Goal: Information Seeking & Learning: Learn about a topic

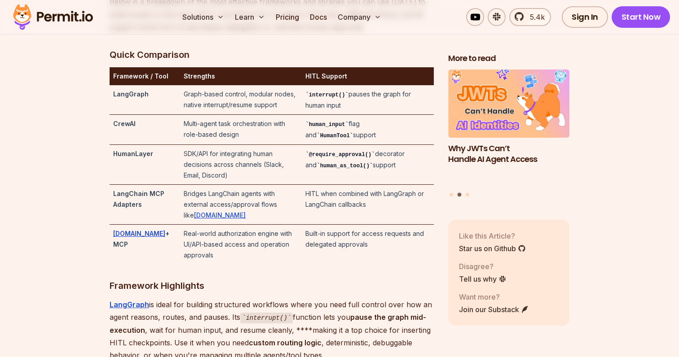
scroll to position [1953, 0]
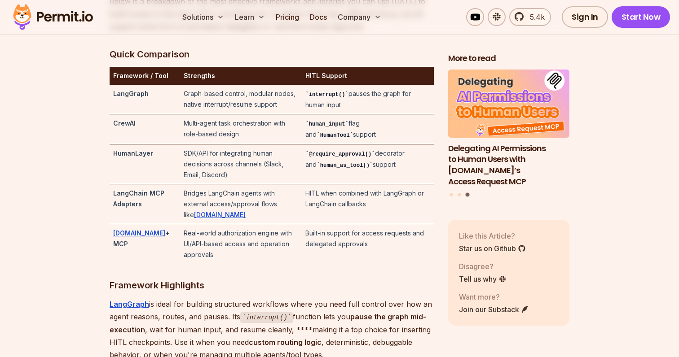
click at [180, 238] on td "Real-world authorization engine with UI/API-based access and operation approvals" at bounding box center [241, 245] width 122 height 40
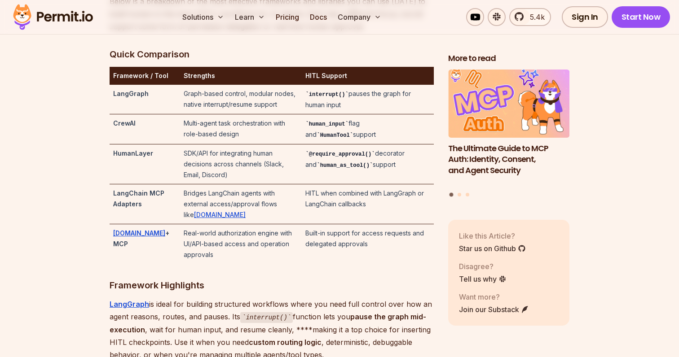
click at [180, 238] on td "Real-world authorization engine with UI/API-based access and operation approvals" at bounding box center [241, 245] width 122 height 40
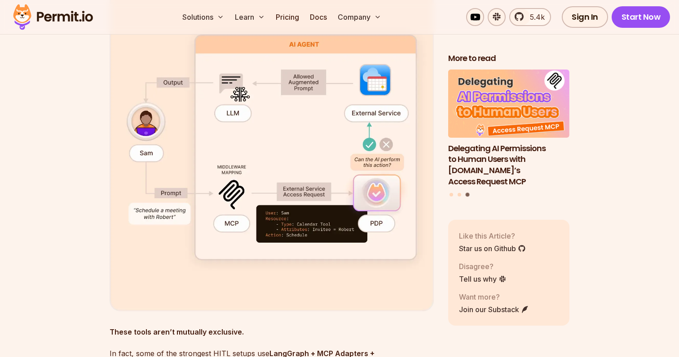
scroll to position [2567, 0]
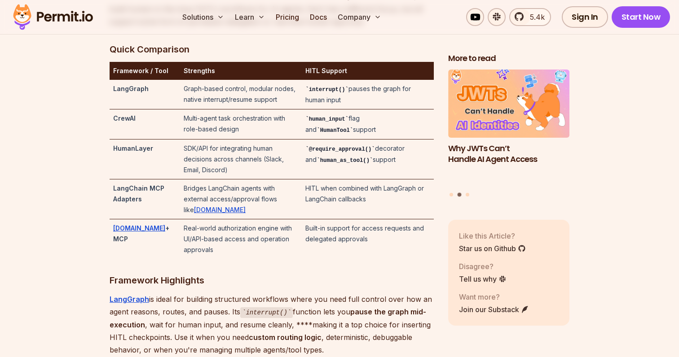
scroll to position [1959, 0]
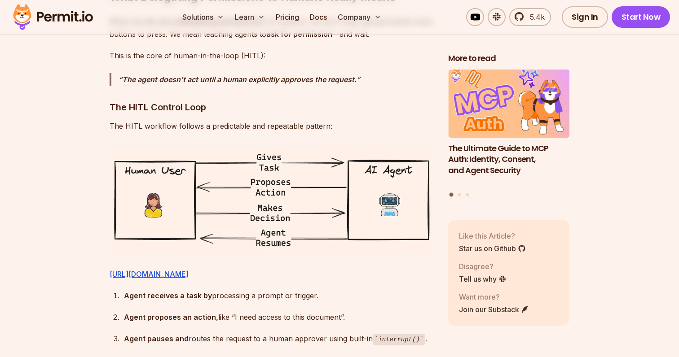
scroll to position [1398, 0]
